Goal: Task Accomplishment & Management: Manage account settings

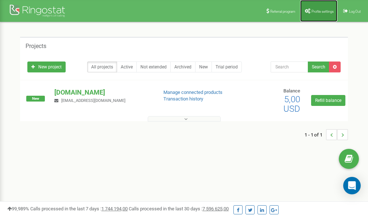
click at [318, 13] on span "Profile settings" at bounding box center [322, 11] width 22 height 4
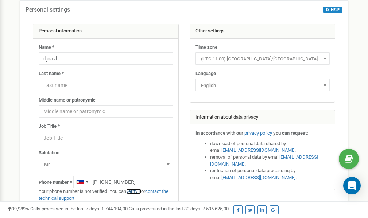
click at [137, 192] on link "verify it" at bounding box center [133, 191] width 15 height 5
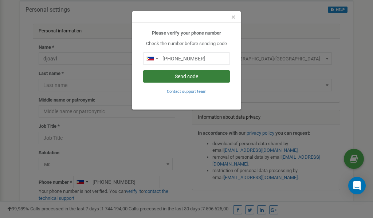
click at [172, 78] on button "Send code" at bounding box center [186, 76] width 87 height 12
